Goal: Obtain resource: Obtain resource

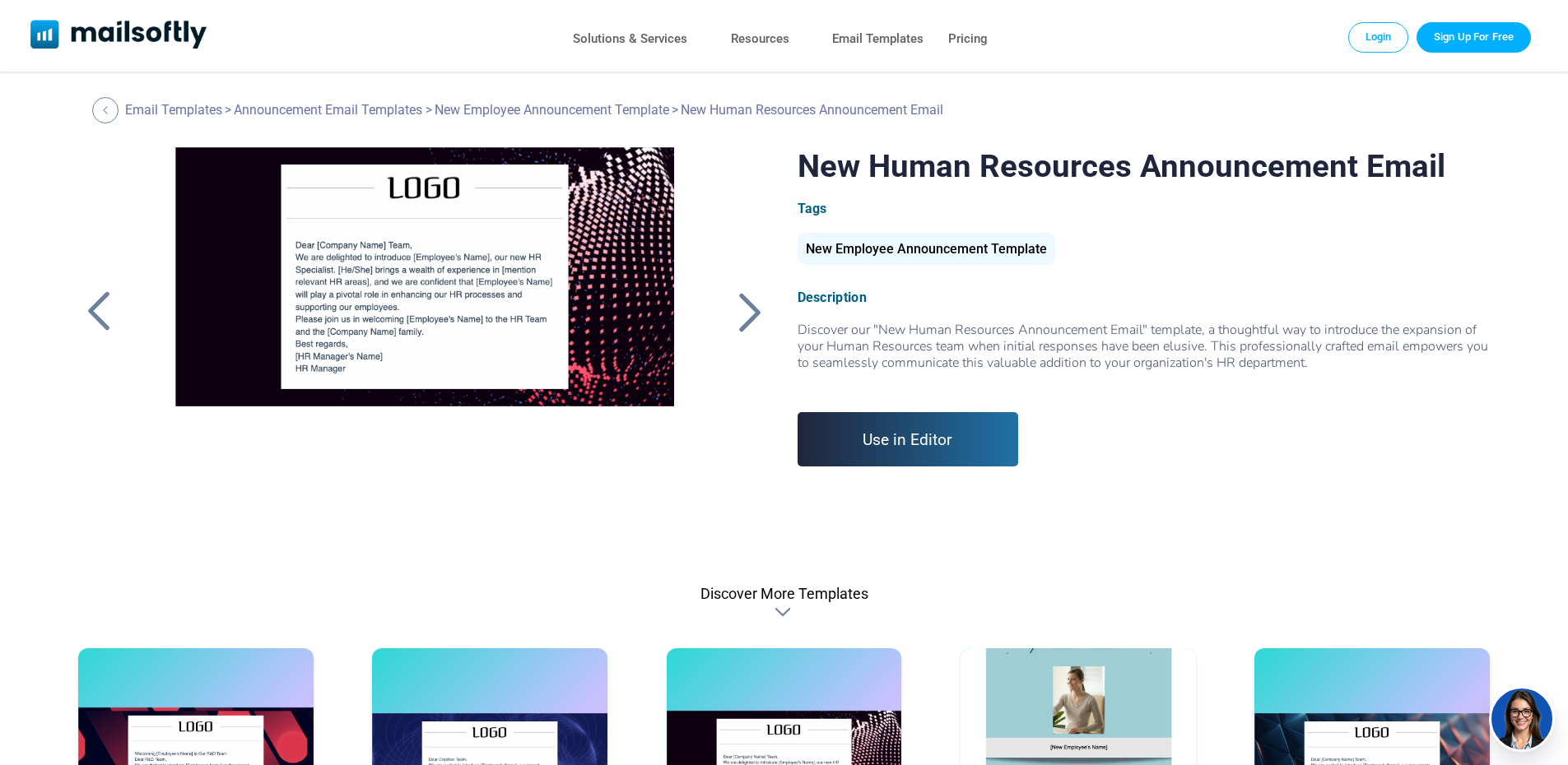
click at [753, 317] on div at bounding box center [751, 312] width 41 height 43
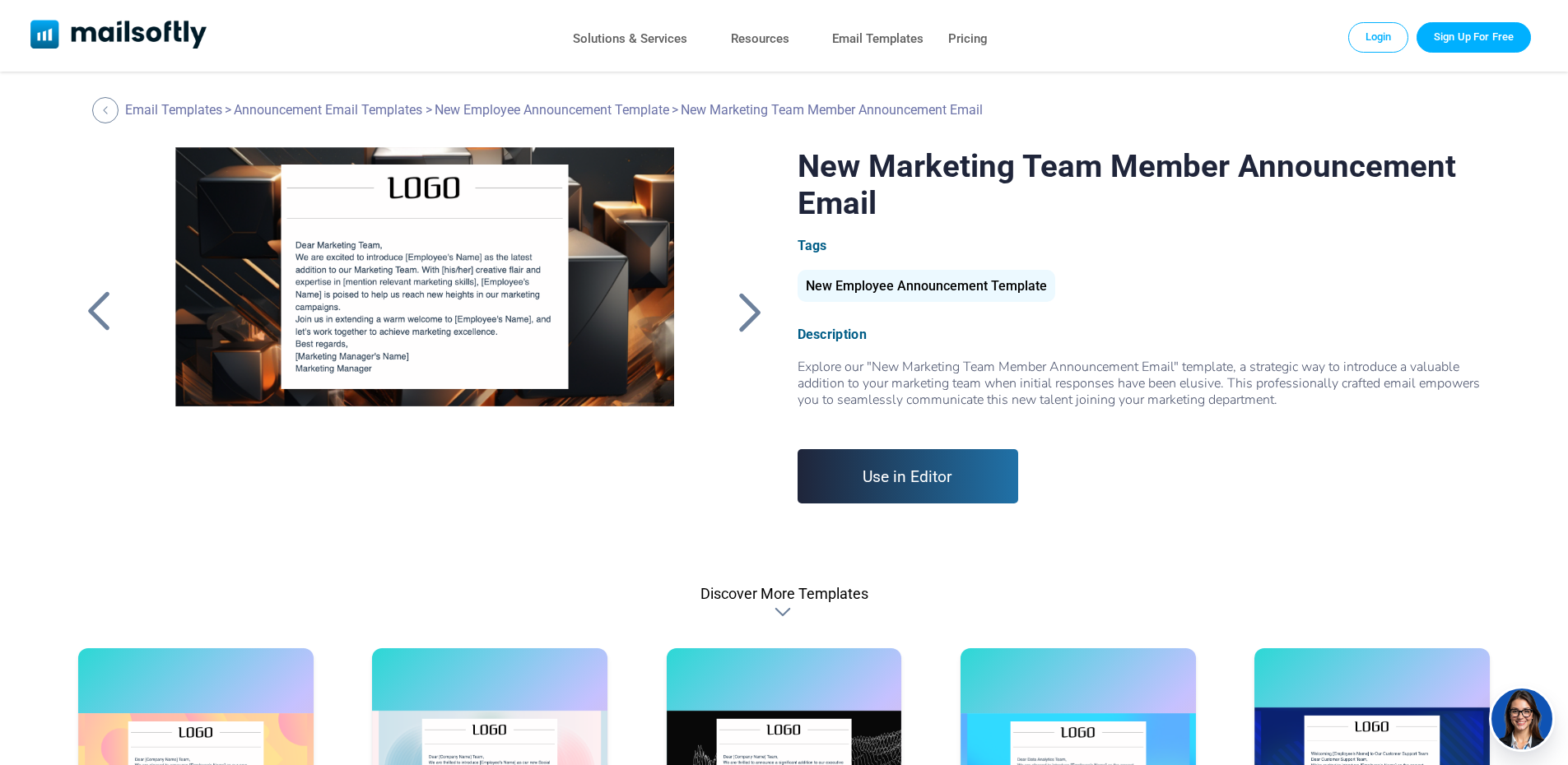
click at [753, 317] on div at bounding box center [751, 312] width 41 height 43
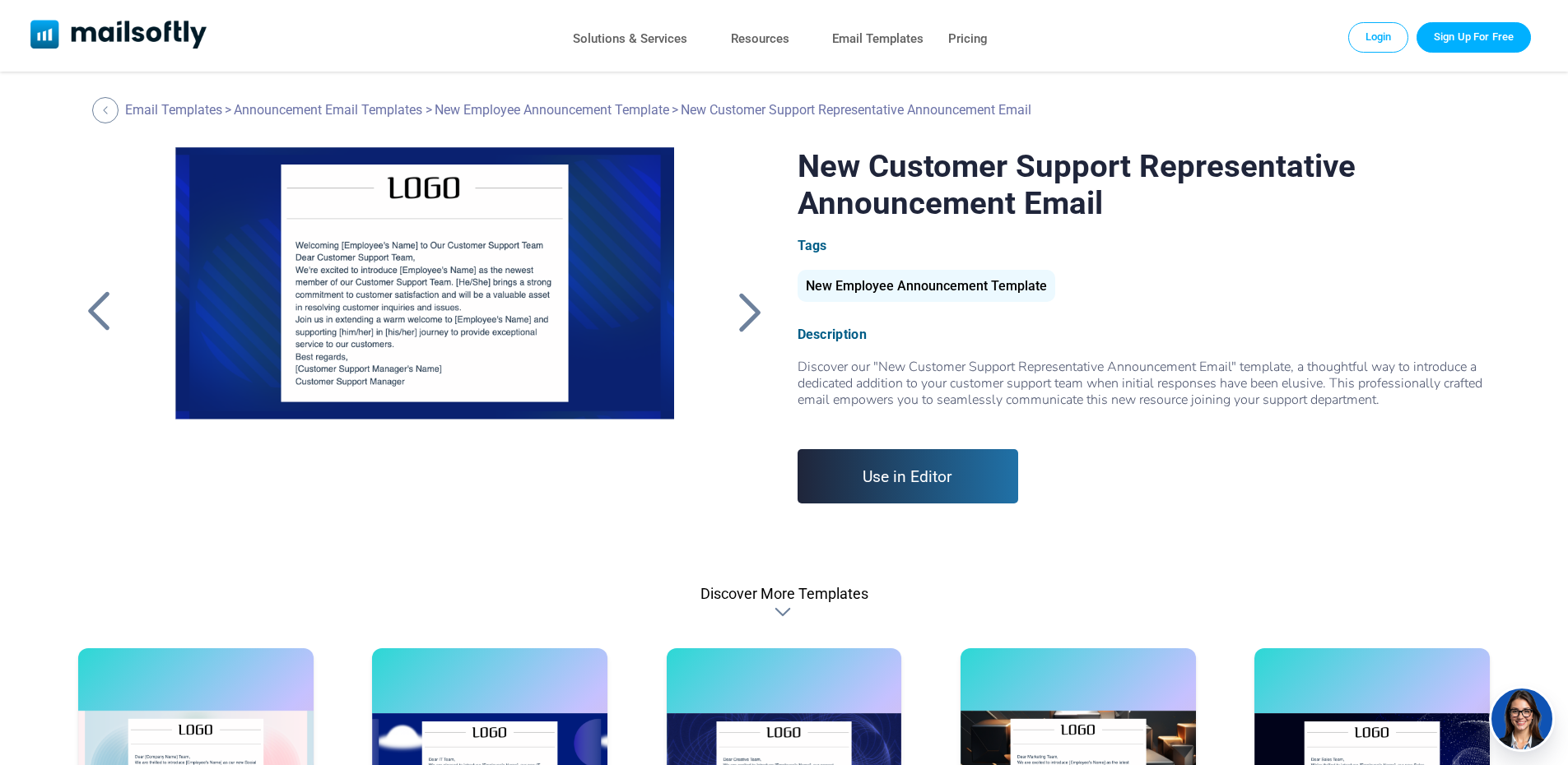
click at [753, 317] on div at bounding box center [751, 312] width 41 height 43
